Goal: Navigation & Orientation: Understand site structure

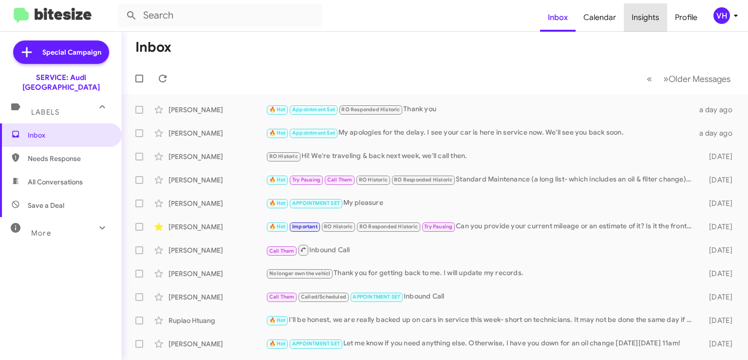
click at [657, 19] on span "Insights" at bounding box center [645, 17] width 43 height 28
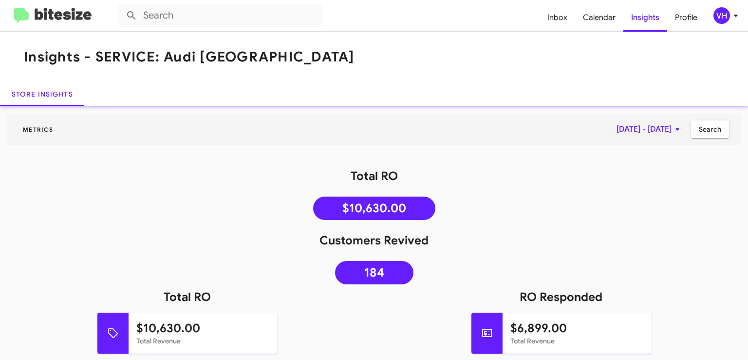
click at [588, 21] on span "Calendar" at bounding box center [599, 17] width 48 height 28
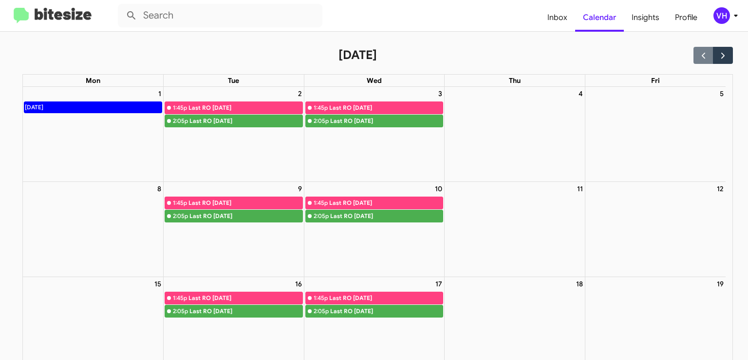
click at [548, 14] on span "Inbox" at bounding box center [558, 17] width 36 height 28
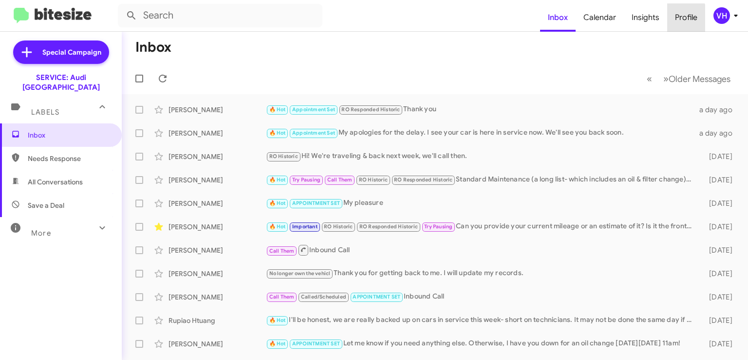
click at [676, 19] on span "Profile" at bounding box center [686, 17] width 38 height 28
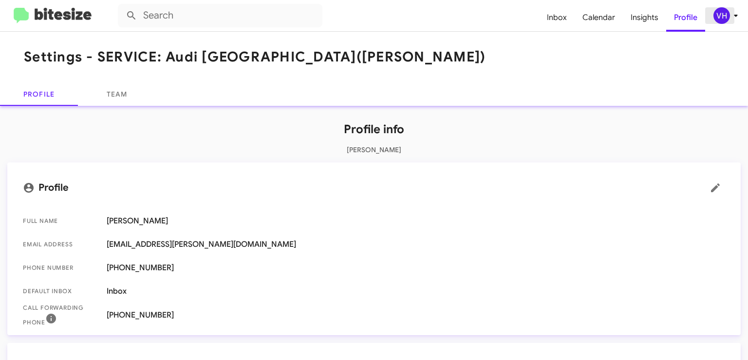
click at [720, 19] on div "VH" at bounding box center [722, 15] width 17 height 17
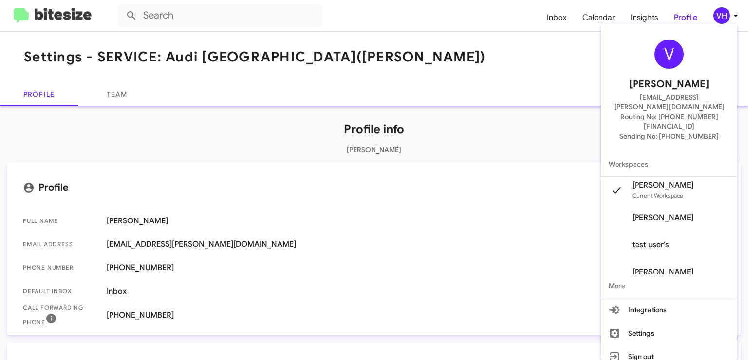
click at [583, 133] on div at bounding box center [374, 180] width 748 height 360
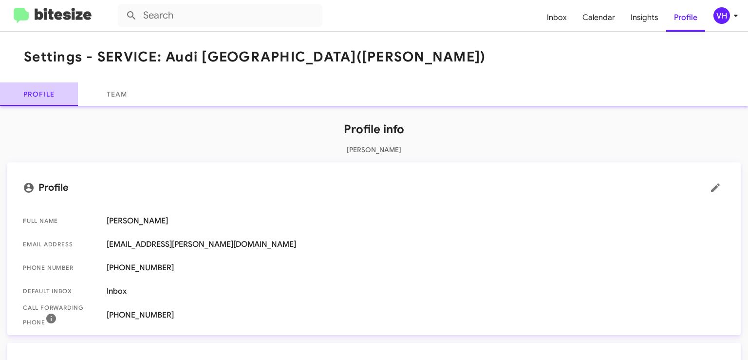
click at [70, 90] on link "Profile" at bounding box center [39, 93] width 78 height 23
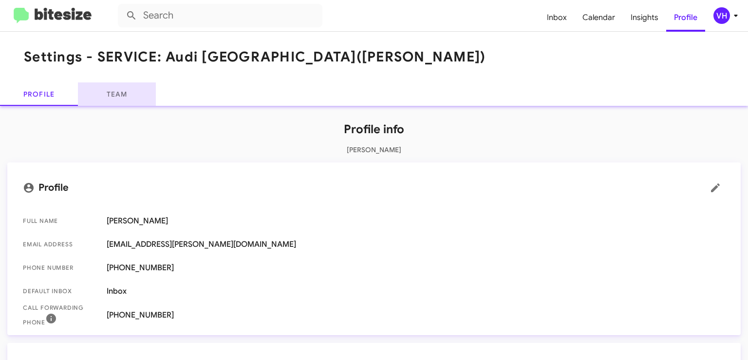
click at [117, 102] on link "Team" at bounding box center [117, 93] width 78 height 23
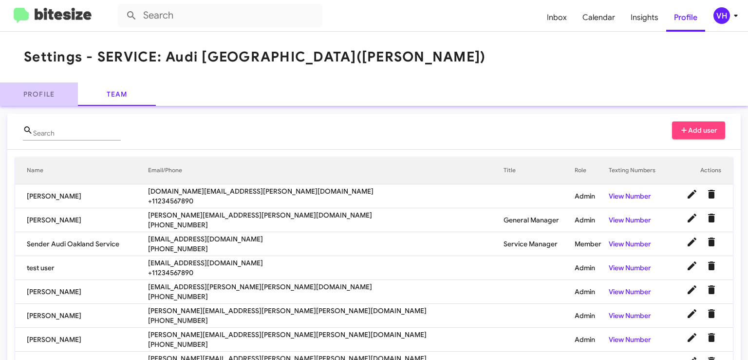
click at [69, 95] on link "Profile" at bounding box center [39, 93] width 78 height 23
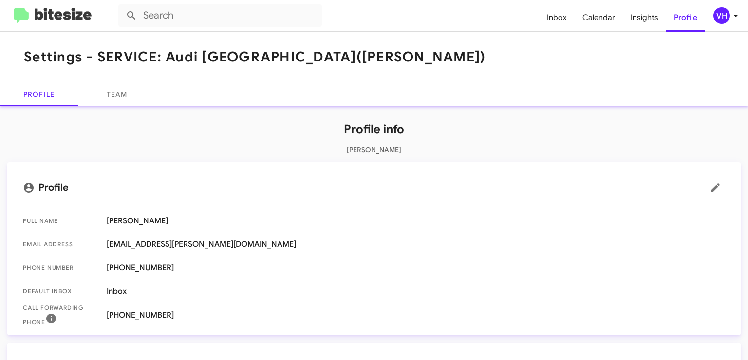
click at [30, 18] on img at bounding box center [53, 16] width 78 height 16
